Goal: Task Accomplishment & Management: Manage account settings

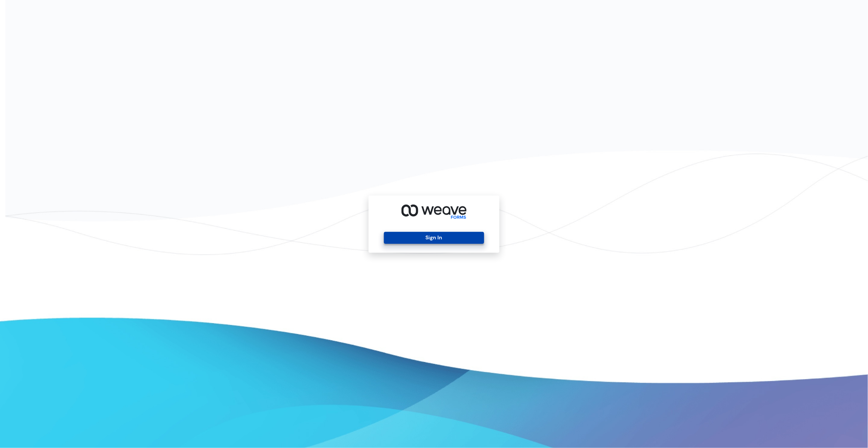
click at [452, 236] on button "Sign In" at bounding box center [434, 238] width 100 height 12
